Goal: Task Accomplishment & Management: Manage account settings

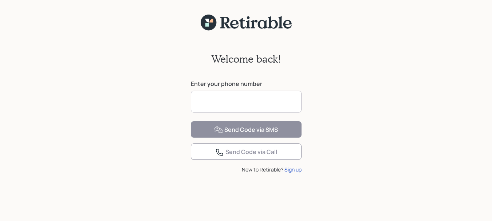
click at [213, 101] on input at bounding box center [246, 102] width 111 height 22
click at [225, 99] on input at bounding box center [246, 102] width 111 height 22
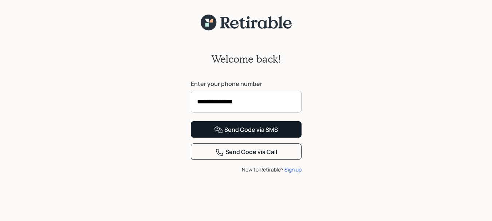
type input "**********"
click at [245, 134] on div "Send Code via SMS" at bounding box center [246, 130] width 64 height 9
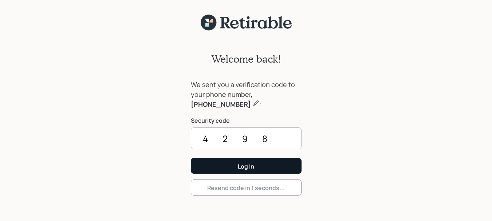
type input "4298"
click at [252, 165] on div "Log In" at bounding box center [246, 167] width 16 height 8
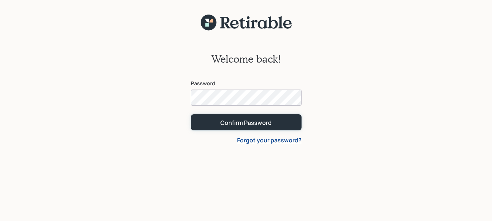
click at [238, 125] on div "Confirm Password" at bounding box center [245, 123] width 51 height 8
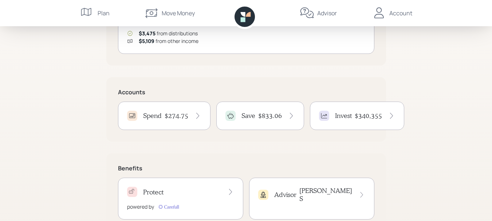
scroll to position [145, 0]
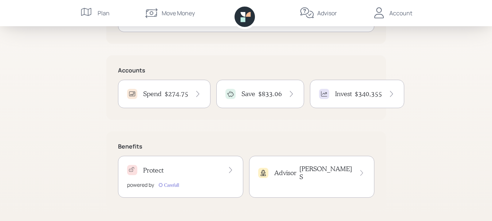
click at [385, 96] on div "$340,355" at bounding box center [375, 94] width 40 height 8
